Goal: Transaction & Acquisition: Obtain resource

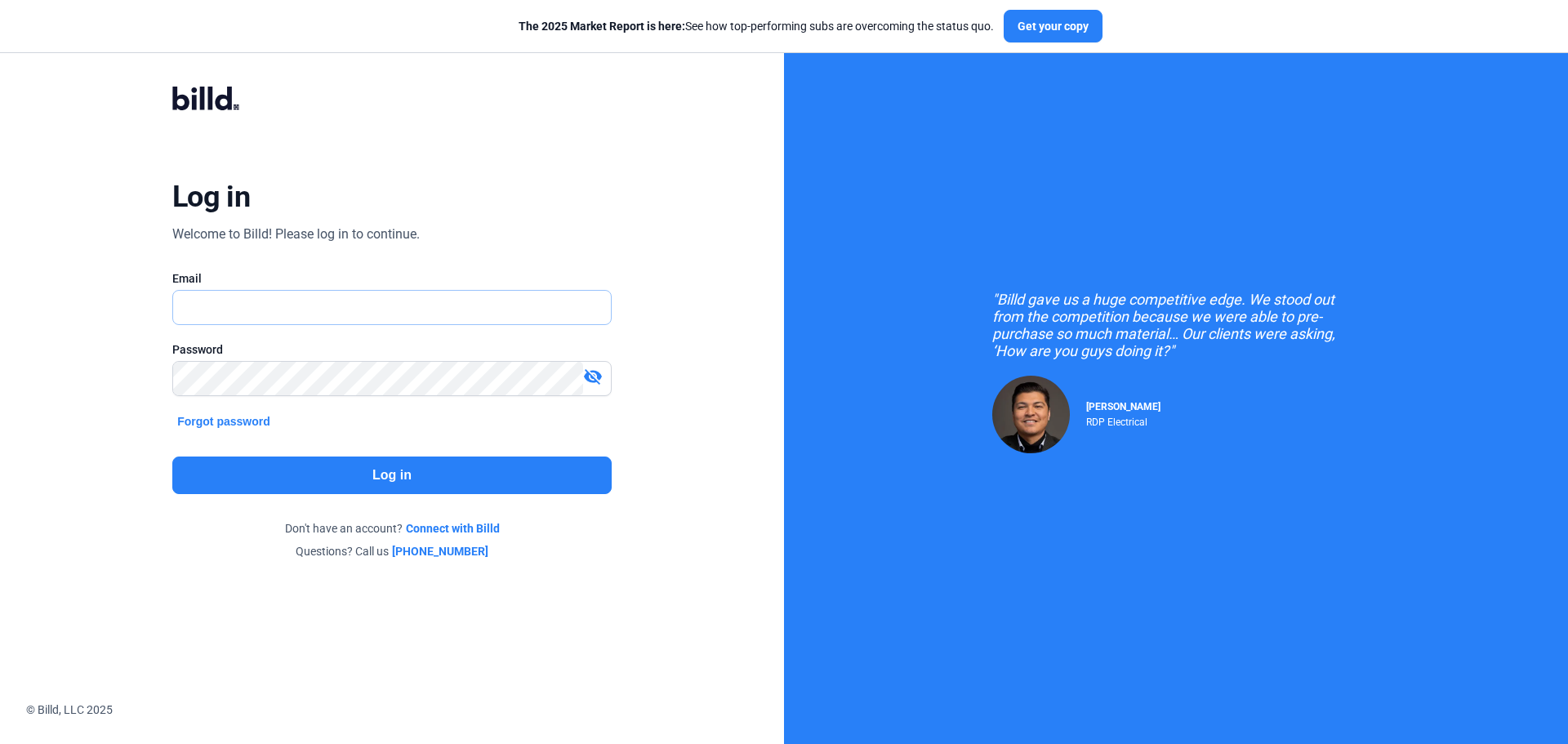
type input "[EMAIL_ADDRESS][DOMAIN_NAME]"
click at [415, 475] on button "Log in" at bounding box center [392, 476] width 439 height 38
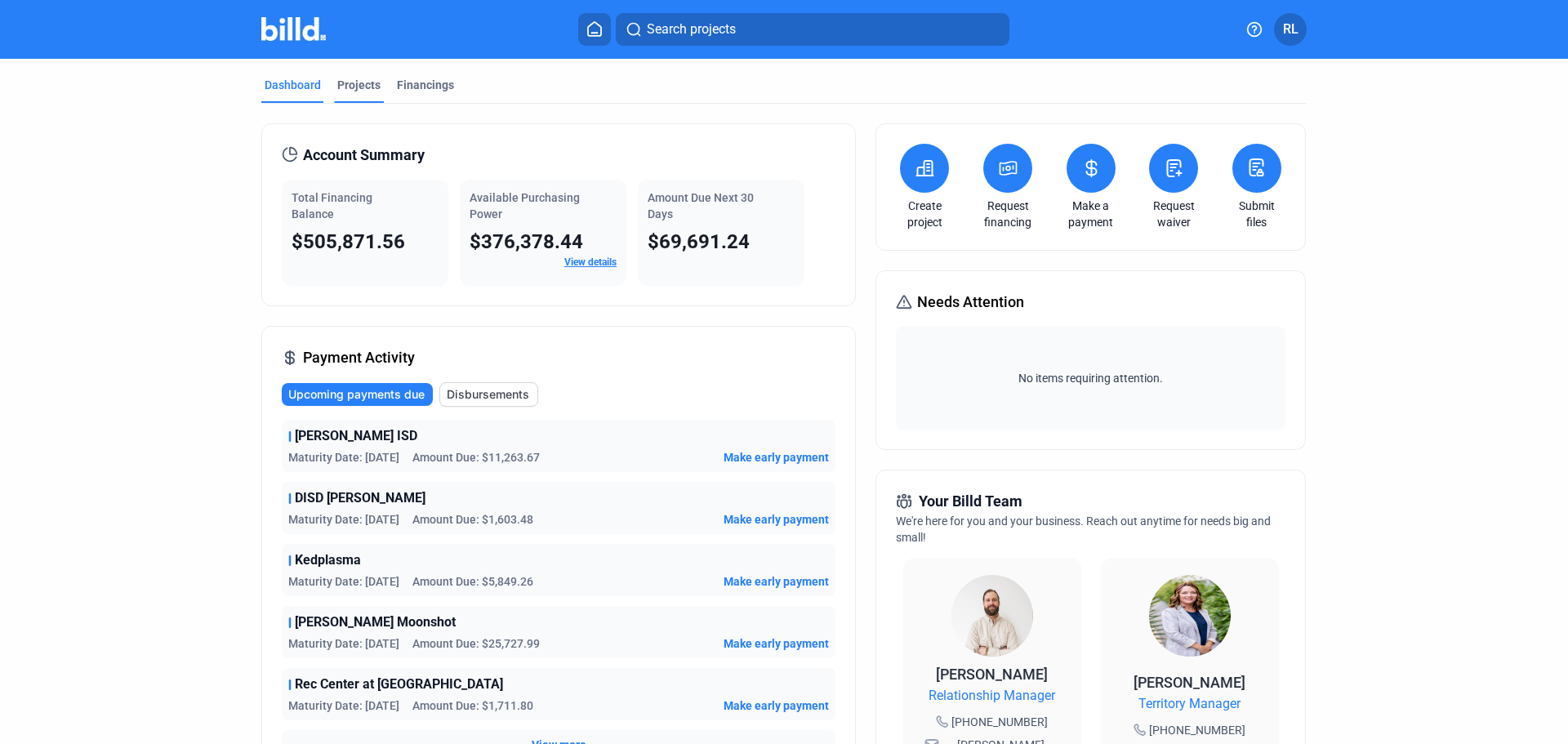
click at [365, 77] on mat-tab-group "Dashboard Projects Financings Account Summary Total Financing Balance $505,871.…" at bounding box center [784, 614] width 1046 height 1113
click at [366, 82] on div "Projects" at bounding box center [359, 85] width 44 height 17
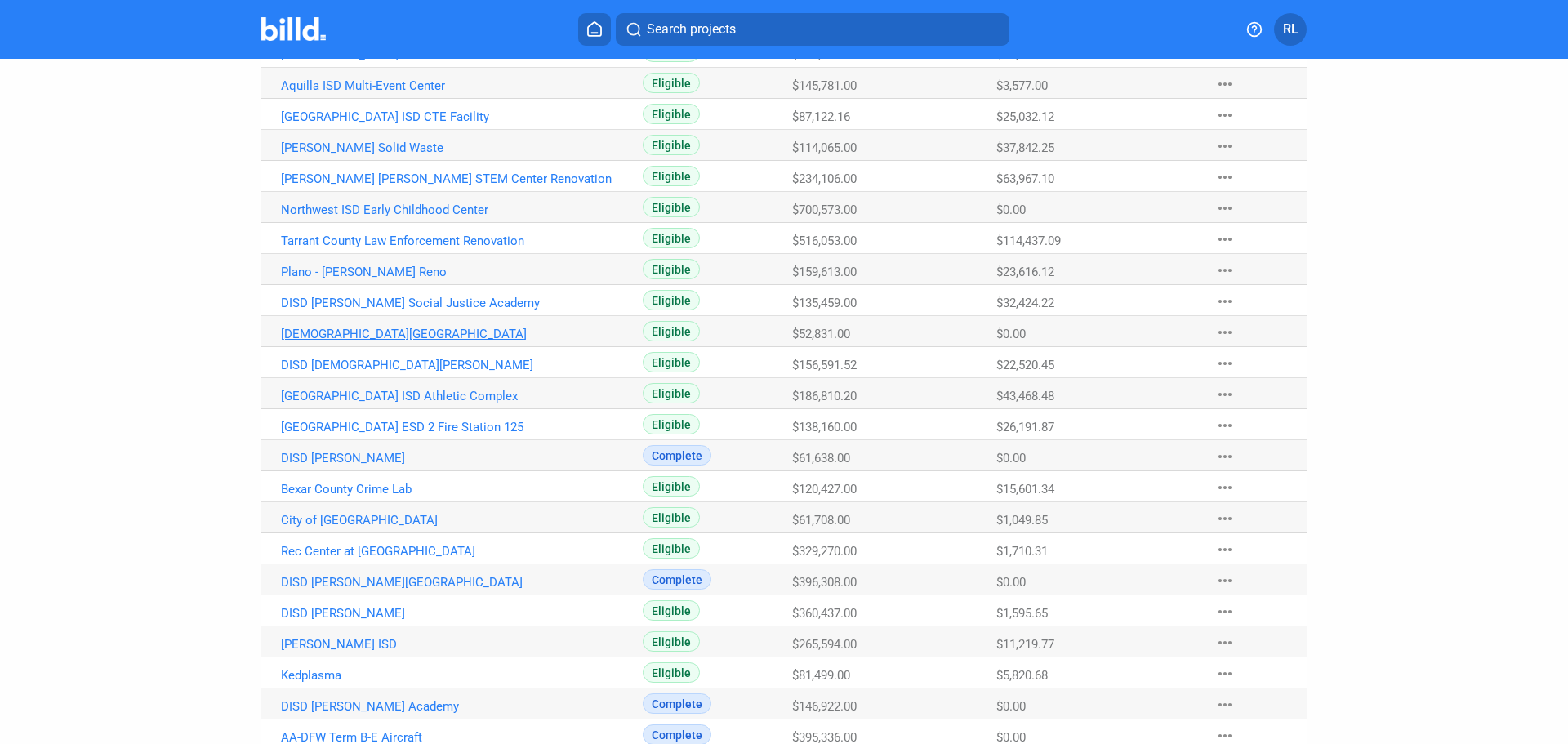
scroll to position [166, 0]
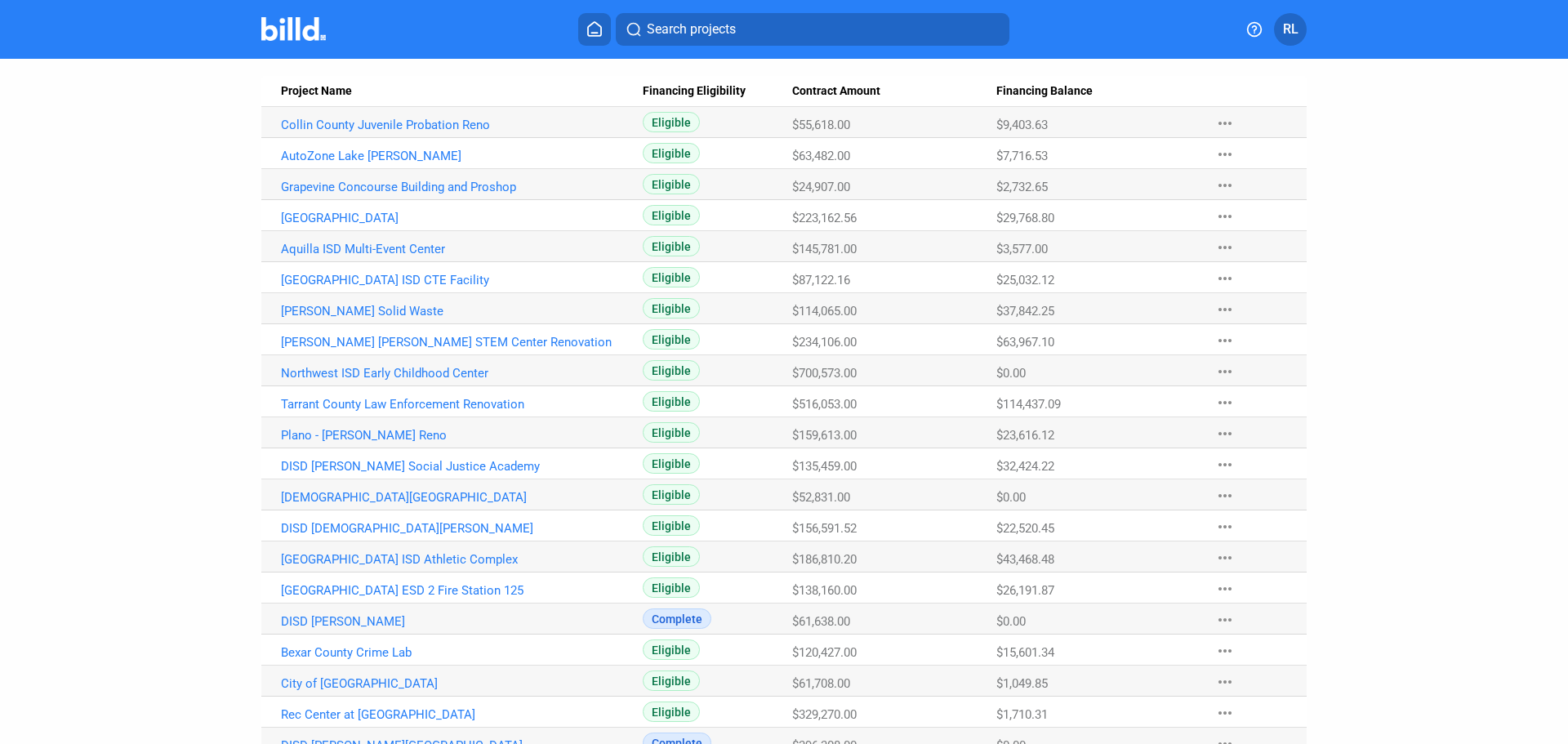
click at [593, 33] on icon at bounding box center [594, 29] width 13 height 14
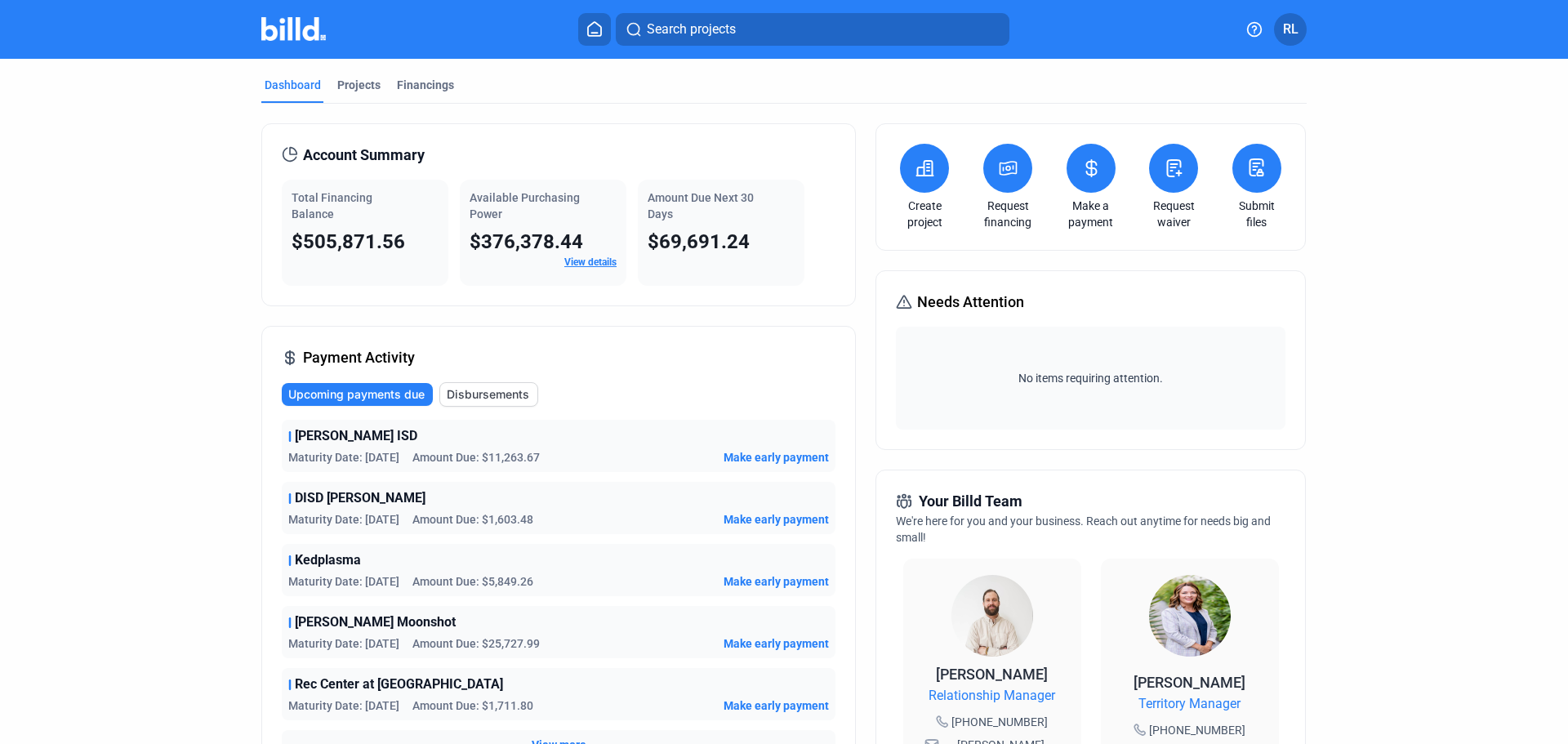
click at [923, 167] on icon at bounding box center [925, 168] width 17 height 15
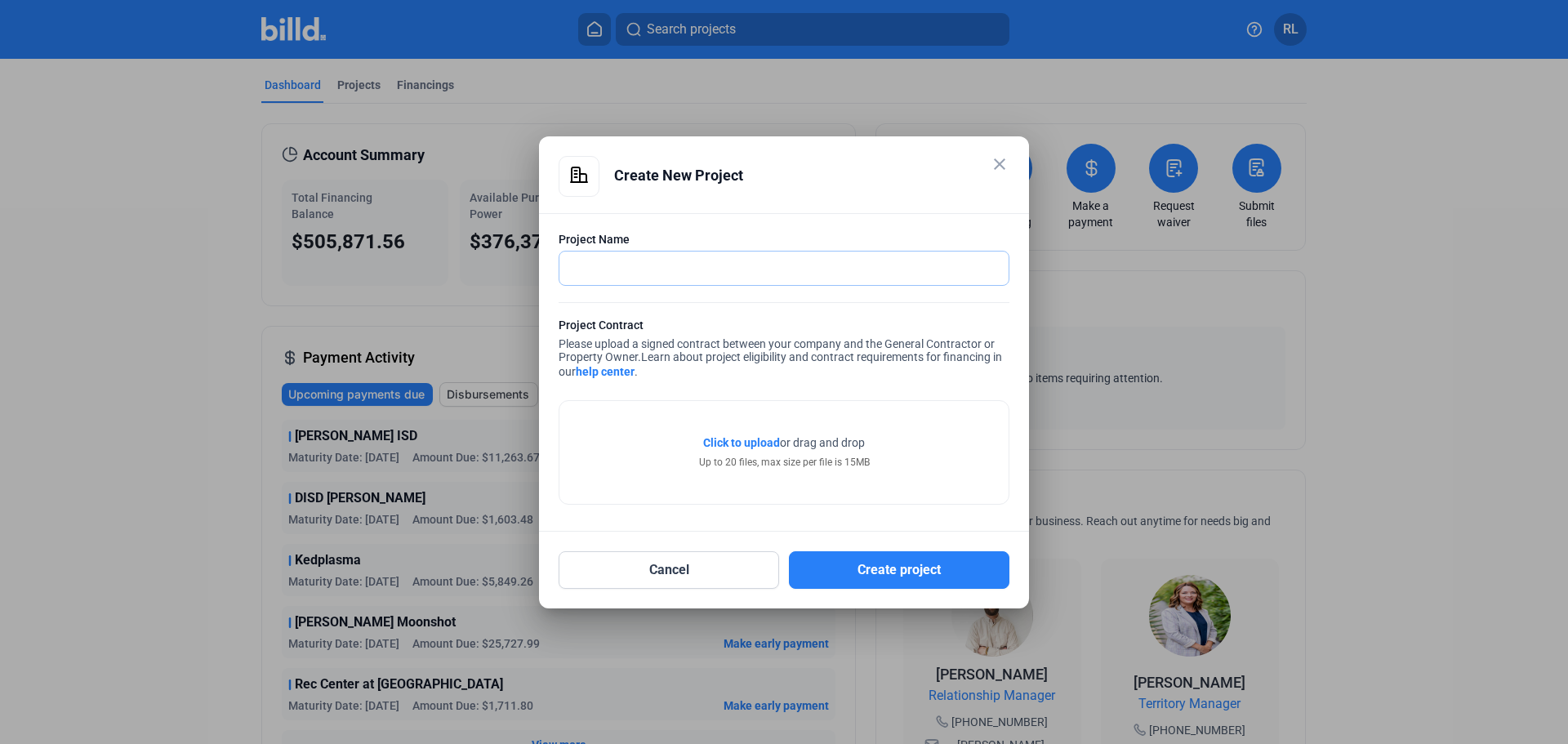
click at [602, 269] on input "text" at bounding box center [776, 268] width 431 height 34
click at [639, 262] on input "Plano ISD SZpring Creek" at bounding box center [784, 268] width 449 height 34
type input "Plano ISD [GEOGRAPHIC_DATA]"
click at [998, 168] on mat-icon "close" at bounding box center [1000, 164] width 20 height 20
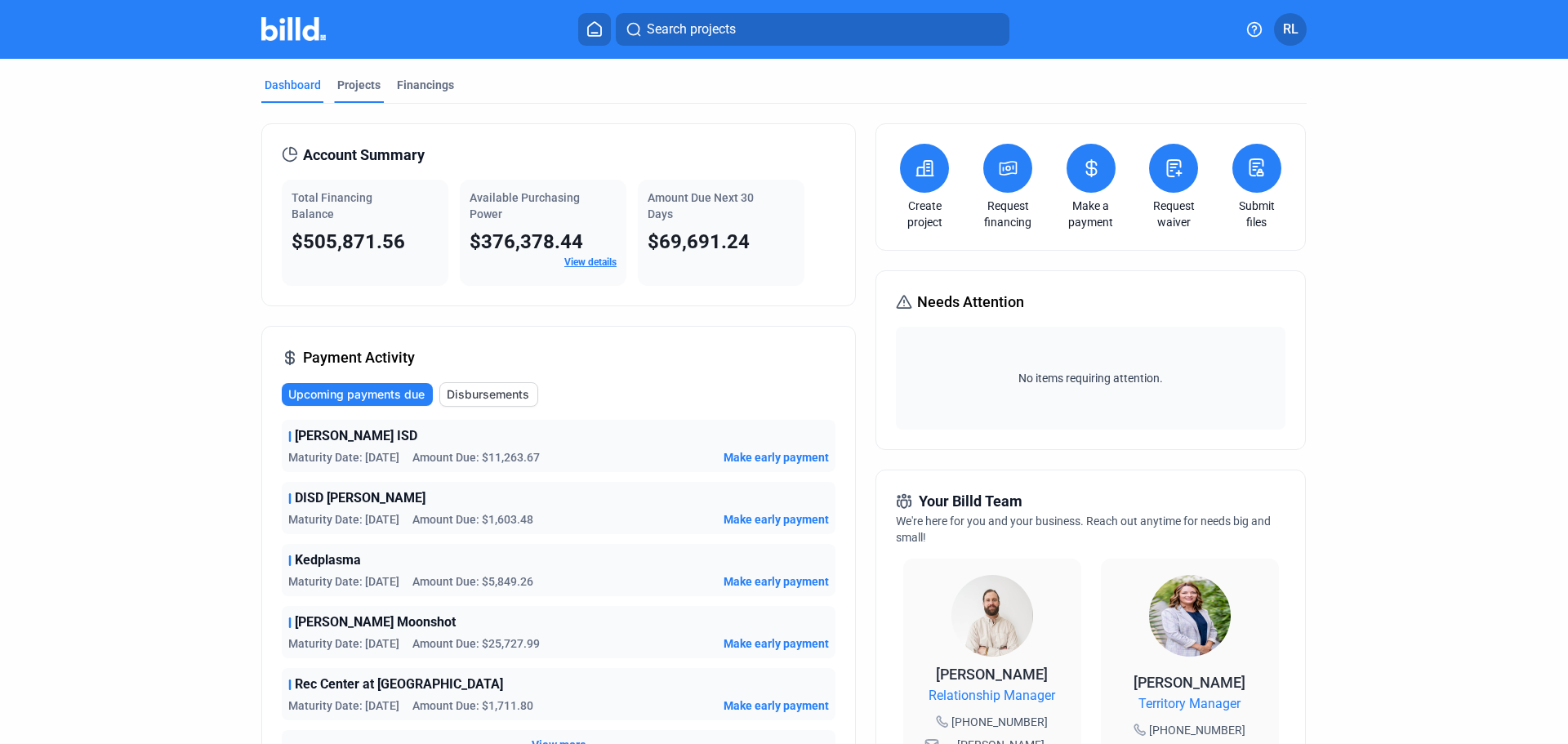
click at [346, 84] on div "Projects" at bounding box center [359, 85] width 44 height 17
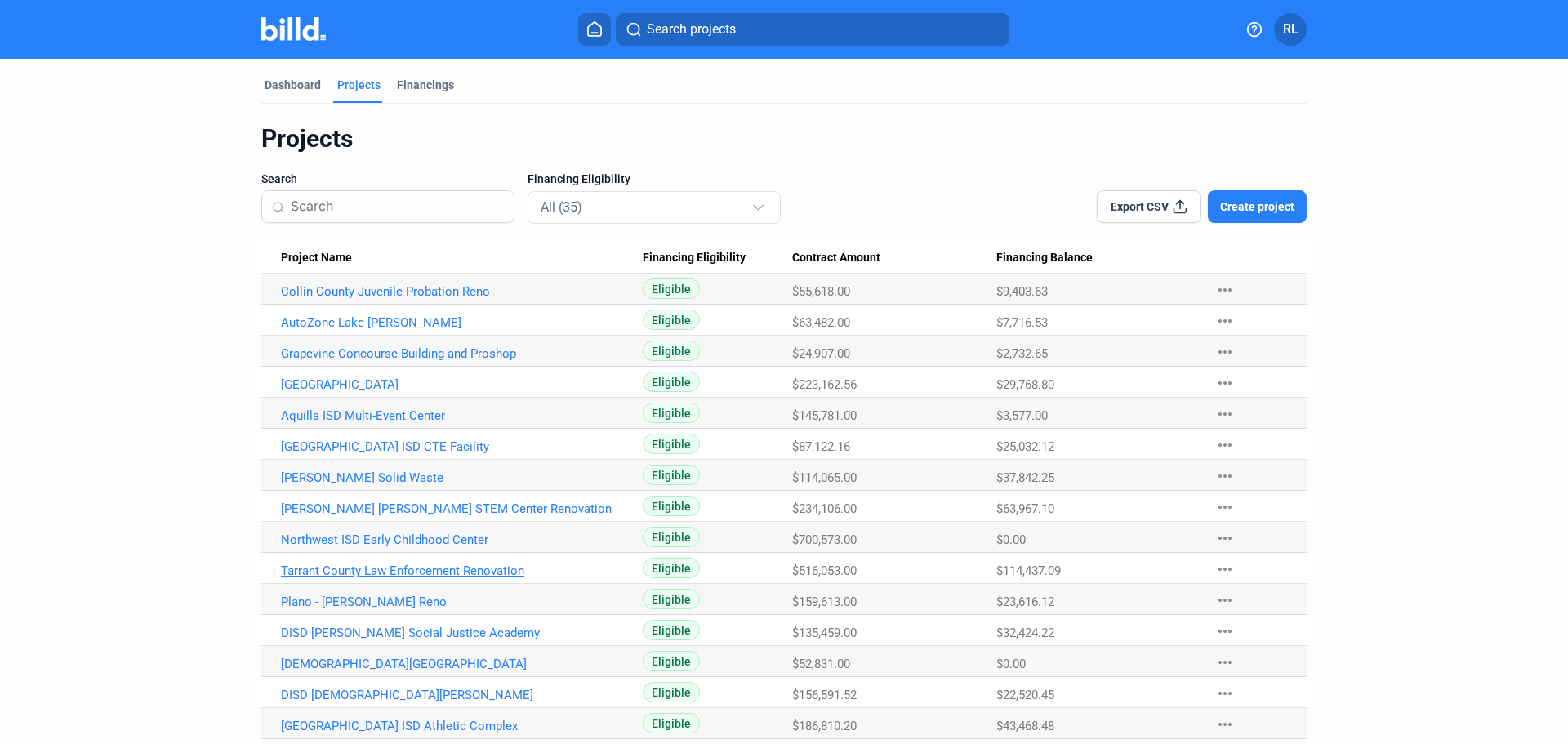
click at [336, 566] on link "Tarrant County Law Enforcement Renovation" at bounding box center [462, 571] width 362 height 15
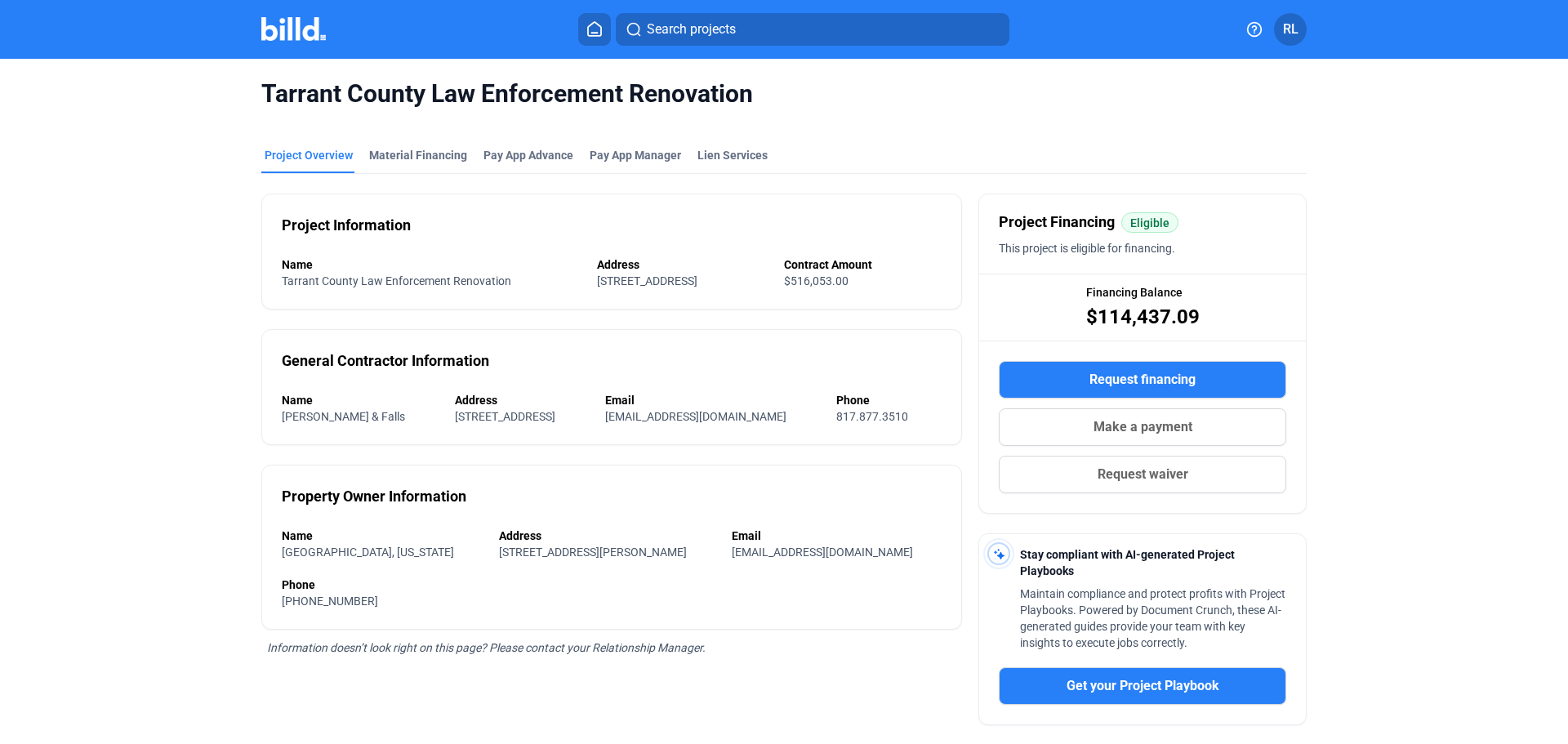
click at [1057, 387] on button "Request financing" at bounding box center [1143, 380] width 288 height 38
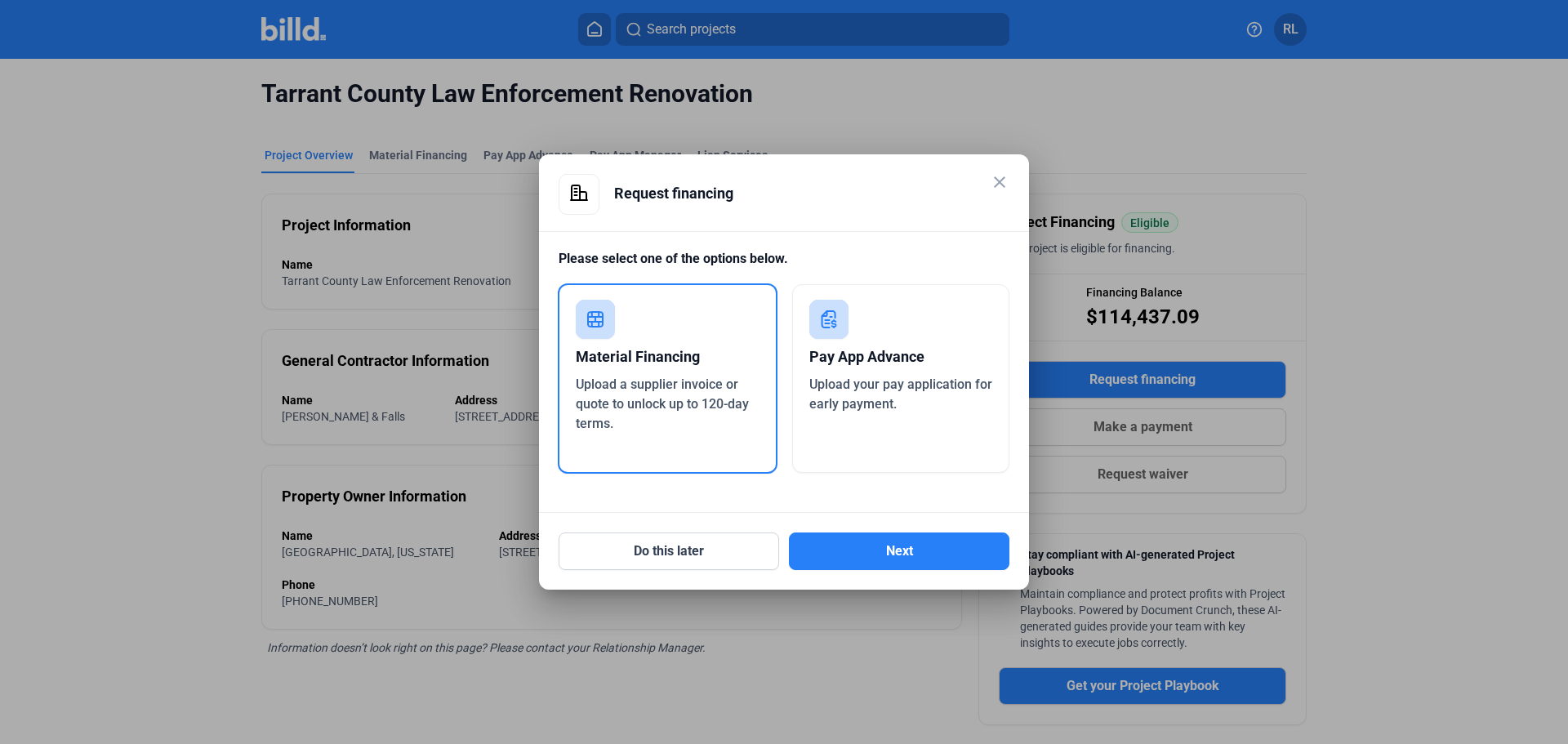
drag, startPoint x: 560, startPoint y: 358, endPoint x: 574, endPoint y: 365, distance: 15.7
click at [565, 359] on div "Material Financing Upload a supplier invoice or quote to unlock up to 120-day t…" at bounding box center [668, 379] width 220 height 190
click at [610, 391] on span "Upload a supplier invoice or quote to unlock up to 120-day terms." at bounding box center [662, 404] width 173 height 54
click at [867, 555] on button "Next" at bounding box center [899, 551] width 221 height 38
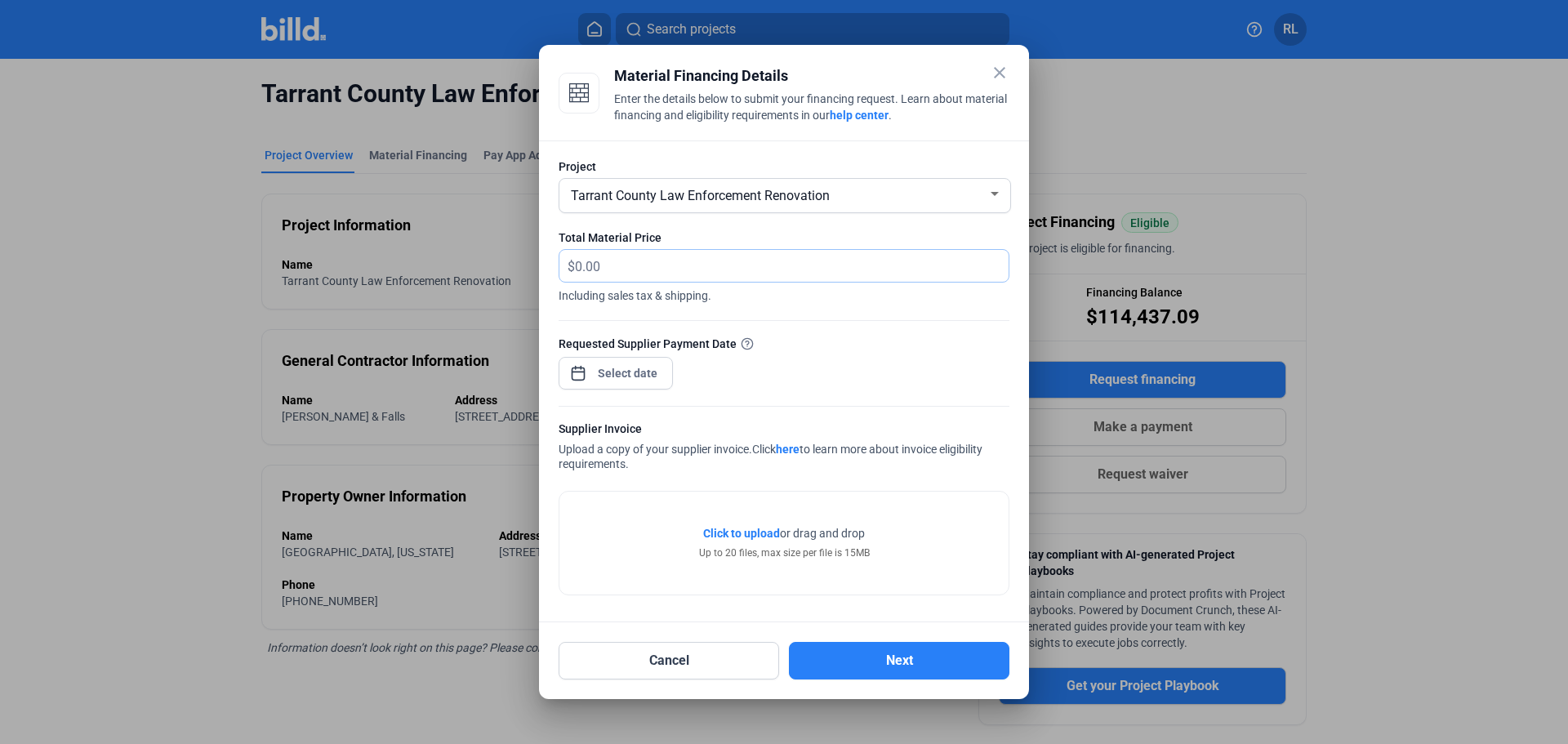
click at [646, 269] on input "text" at bounding box center [791, 266] width 433 height 32
type input "63,795.83"
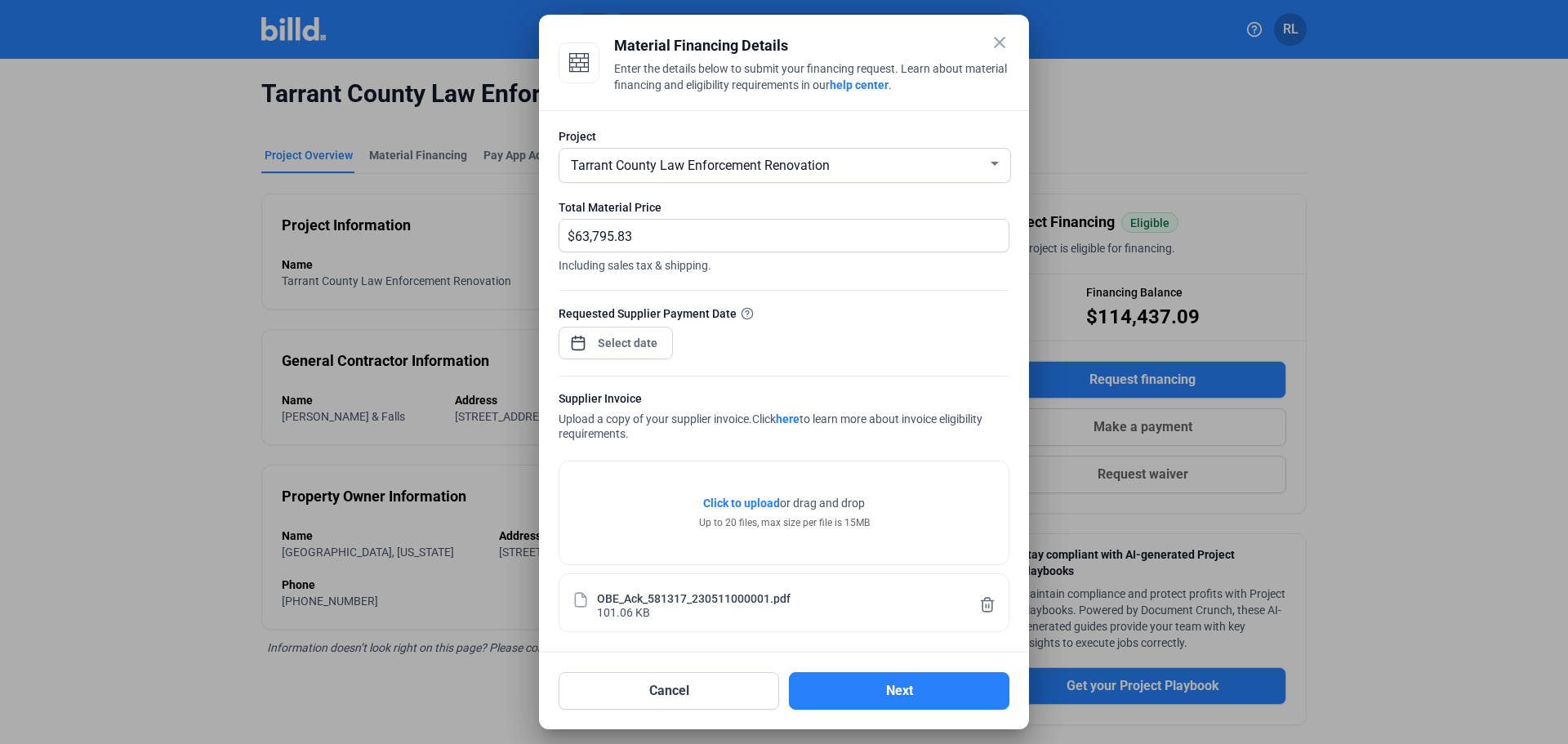
click at [635, 349] on div "close Material Financing Details Enter the details below to submit your financi…" at bounding box center [784, 372] width 1568 height 744
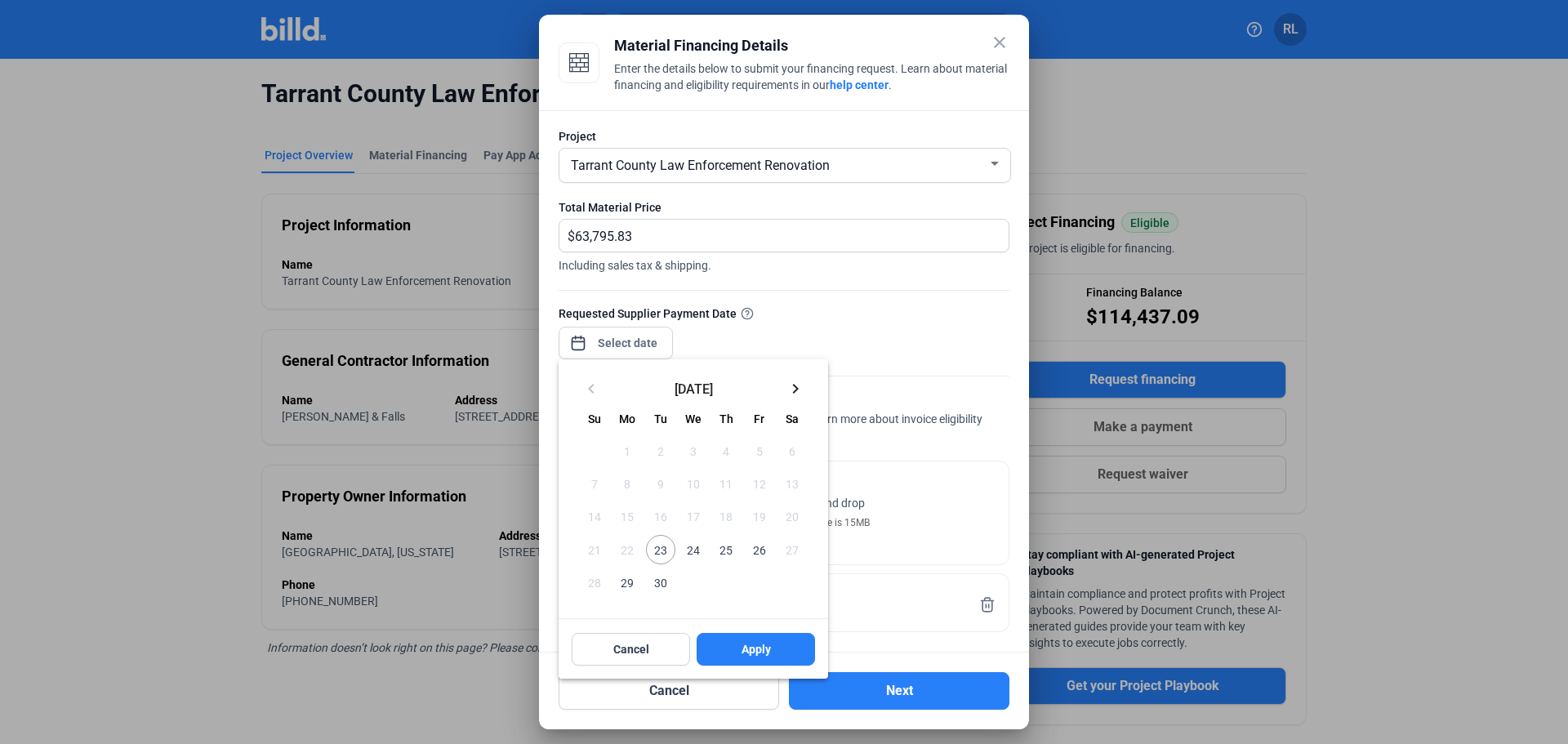
drag, startPoint x: 659, startPoint y: 549, endPoint x: 669, endPoint y: 562, distance: 16.4
click at [658, 549] on span "23" at bounding box center [661, 550] width 30 height 30
click at [738, 663] on button "Apply" at bounding box center [756, 649] width 119 height 33
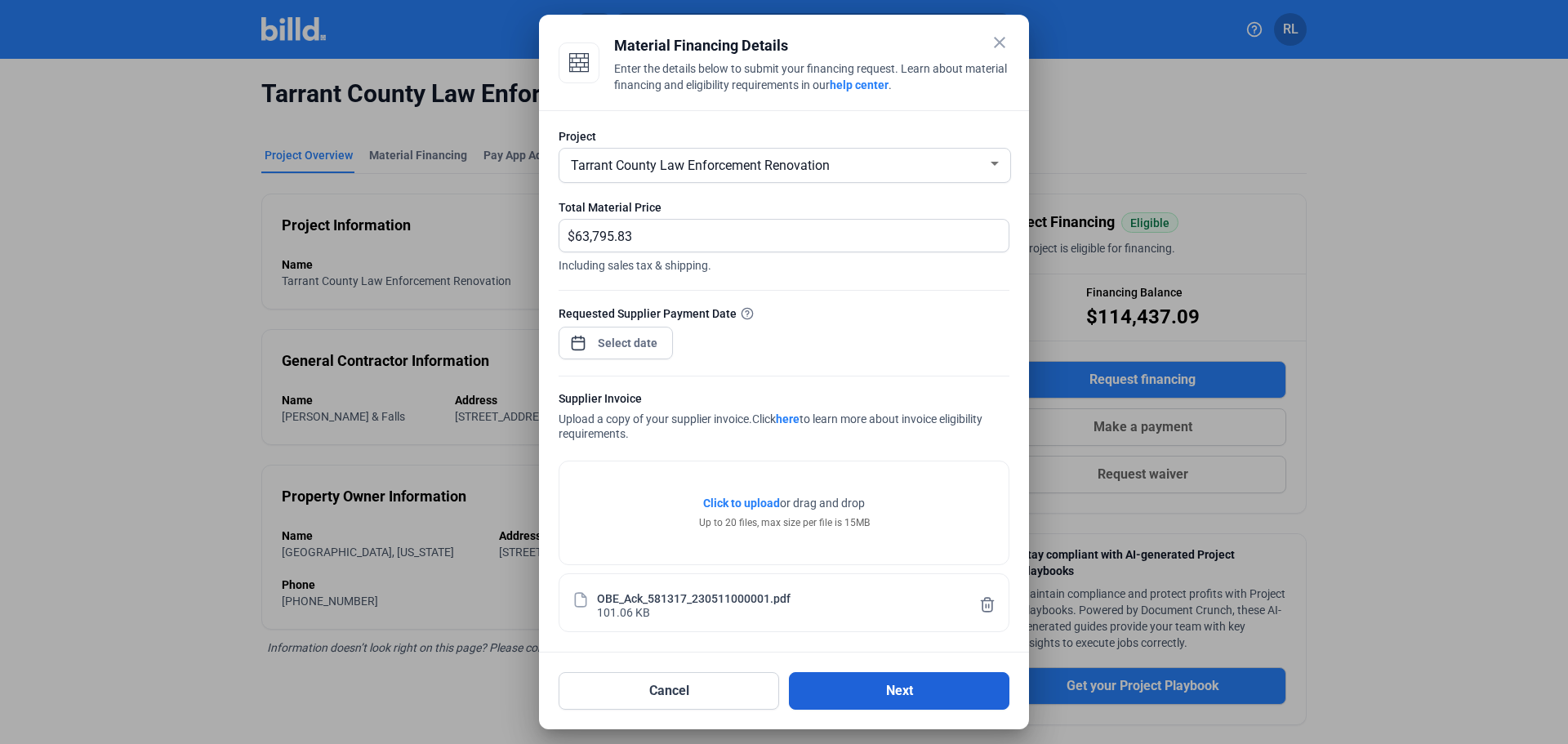
click at [892, 690] on button "Next" at bounding box center [899, 692] width 221 height 38
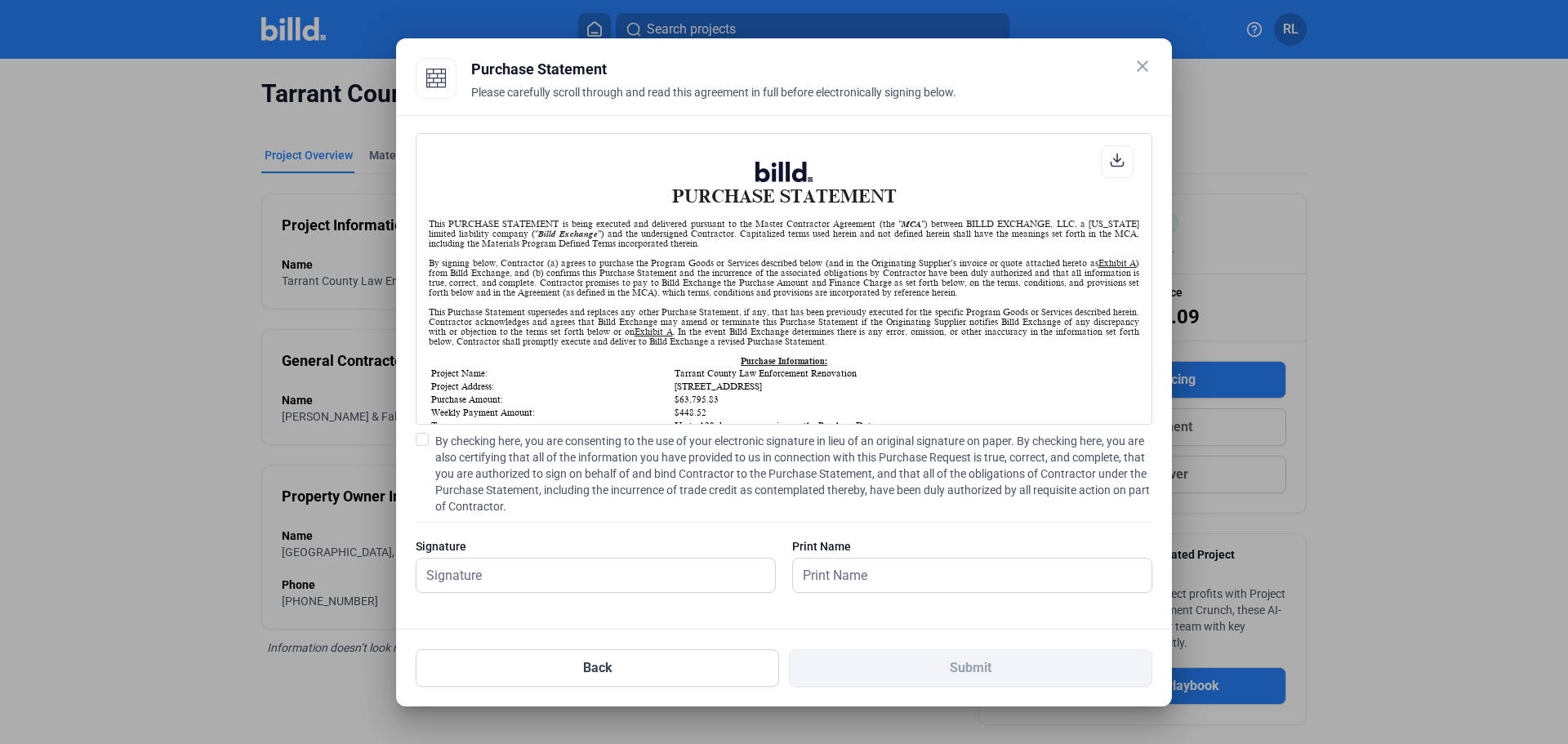
scroll to position [1, 0]
click at [425, 440] on span at bounding box center [421, 439] width 13 height 13
click at [0, 0] on input "By checking here, you are consenting to the use of your electronic signature in…" at bounding box center [0, 0] width 0 height 0
click at [486, 573] on input "text" at bounding box center [587, 576] width 340 height 34
type input "[PERSON_NAME]"
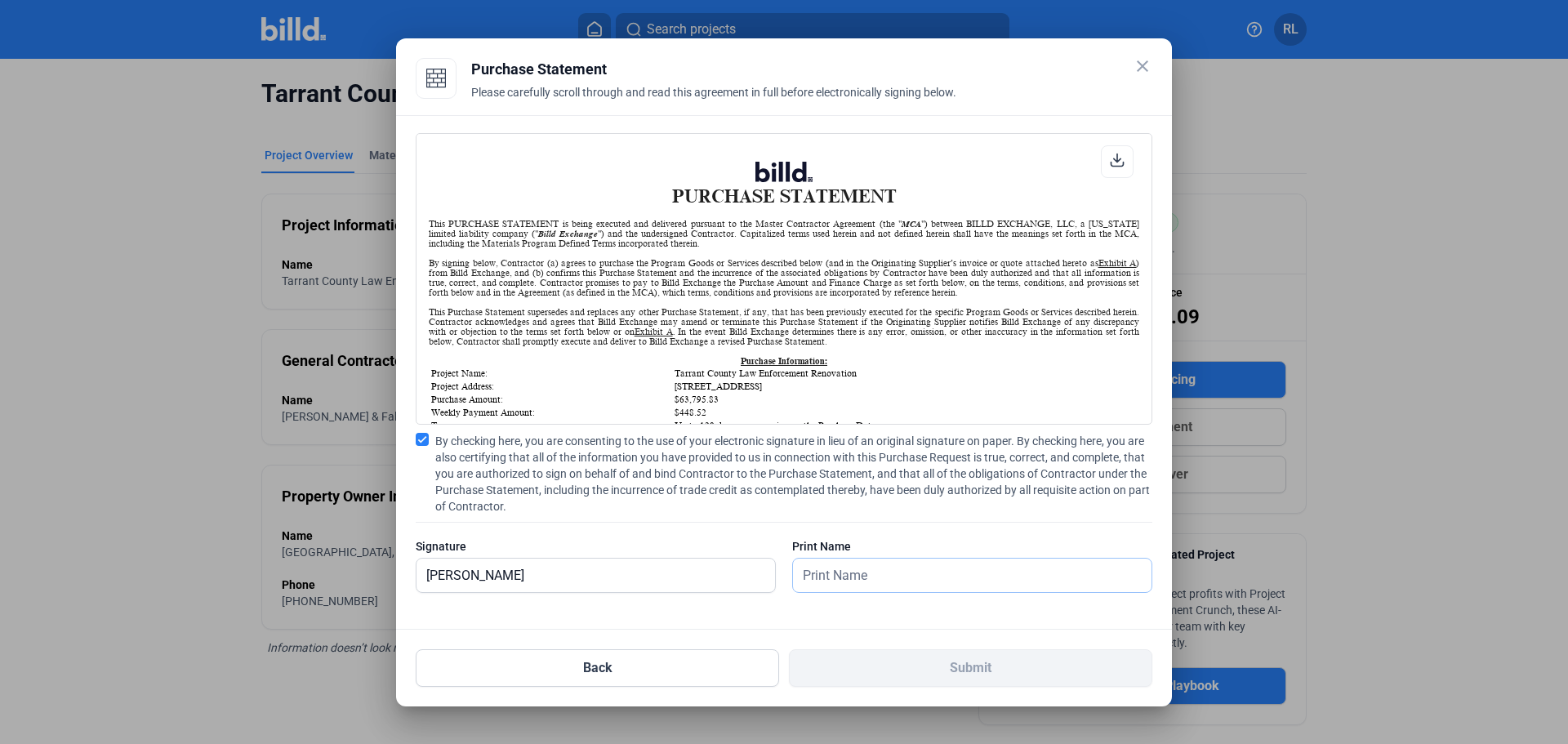
click at [855, 576] on input "text" at bounding box center [972, 576] width 358 height 34
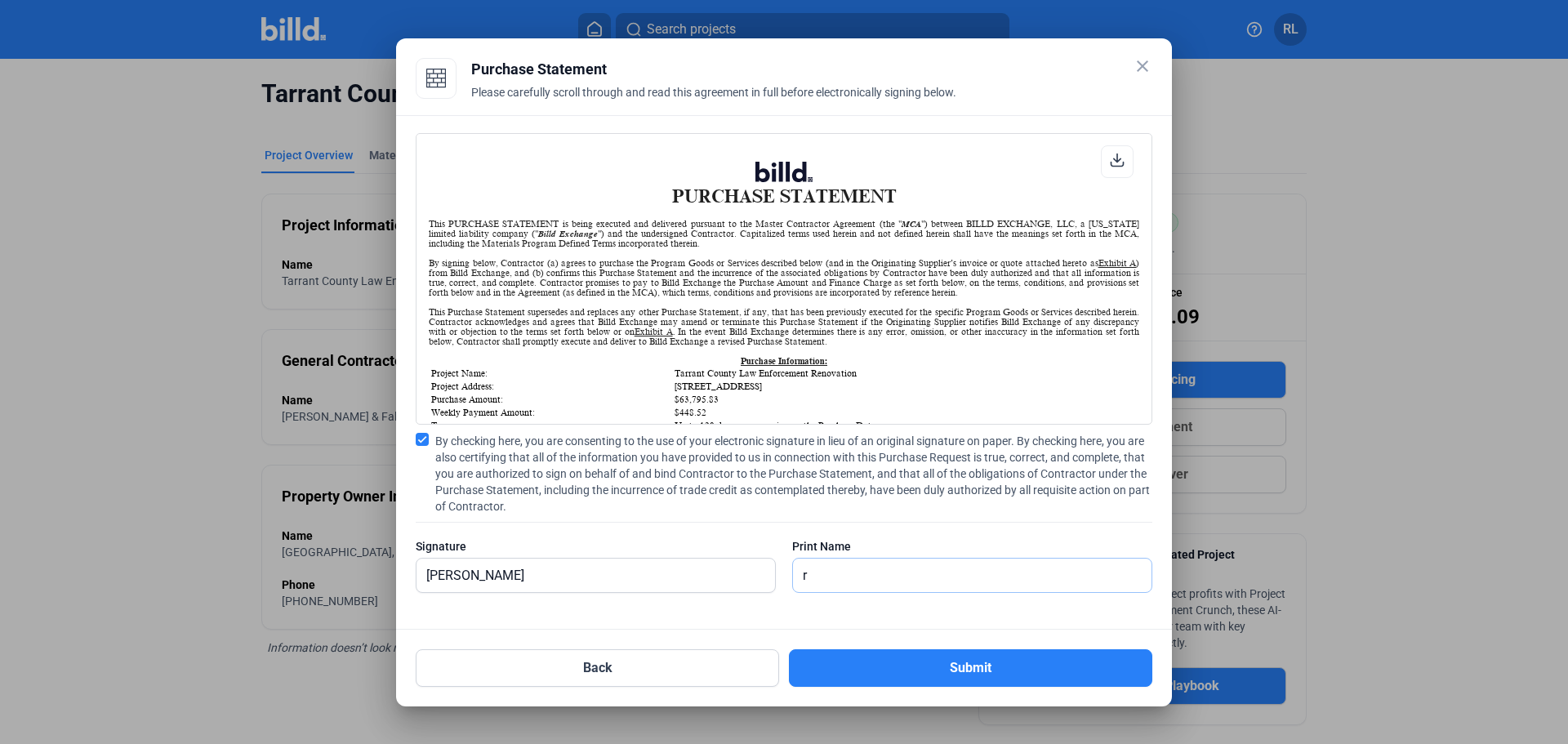
type input "[PERSON_NAME]"
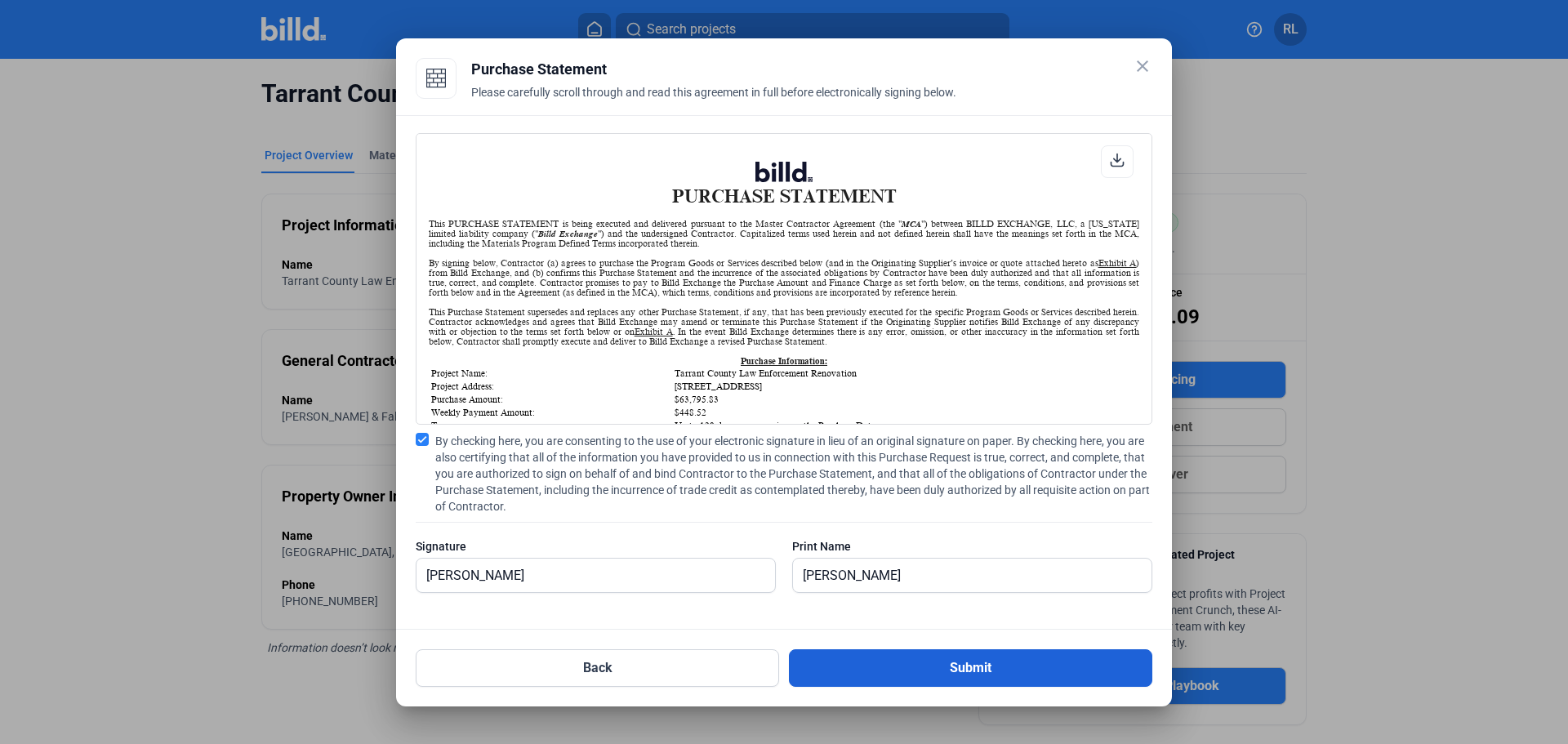
click at [883, 654] on button "Submit" at bounding box center [970, 668] width 363 height 38
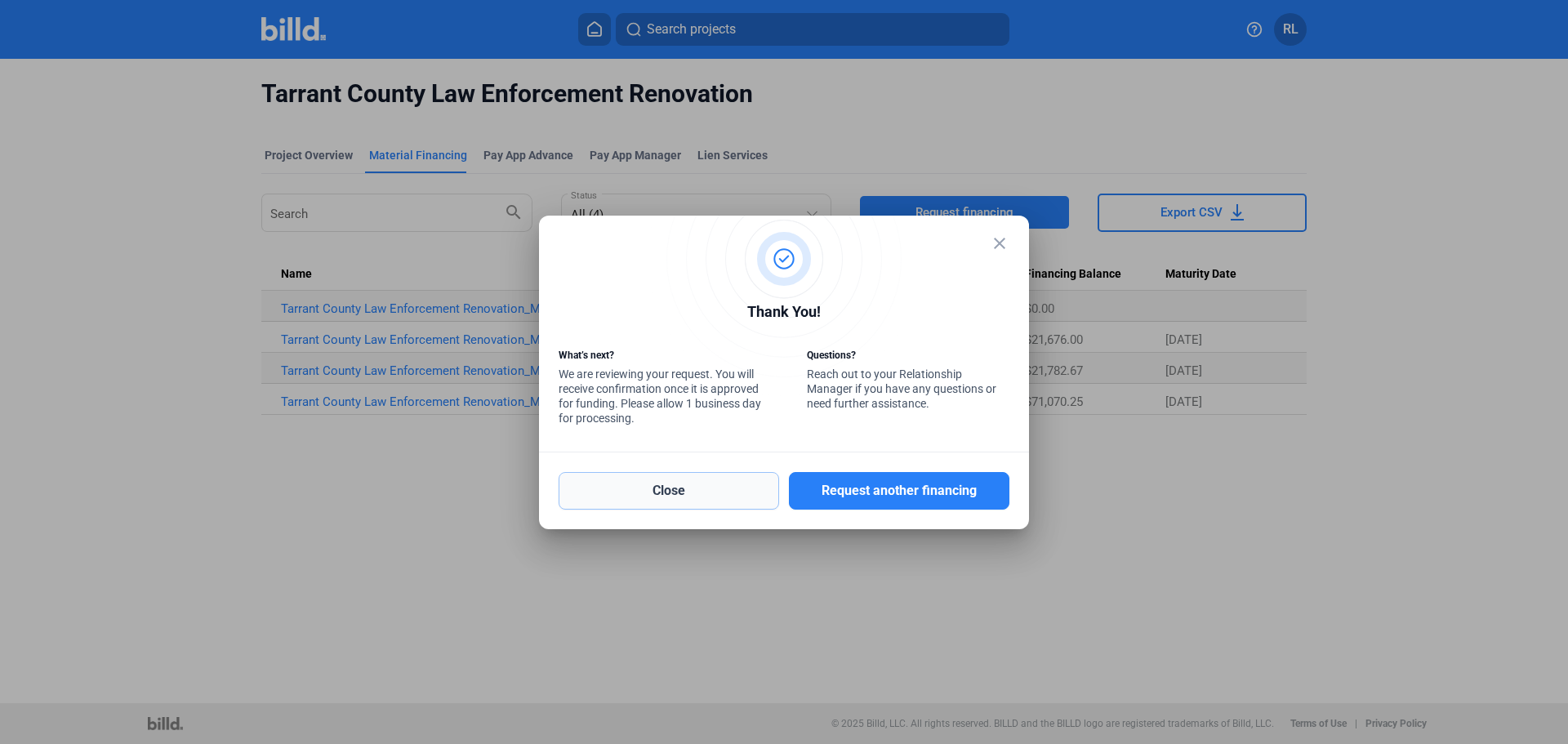
click at [724, 484] on button "Close" at bounding box center [669, 491] width 221 height 38
